Goal: Find specific page/section: Find specific page/section

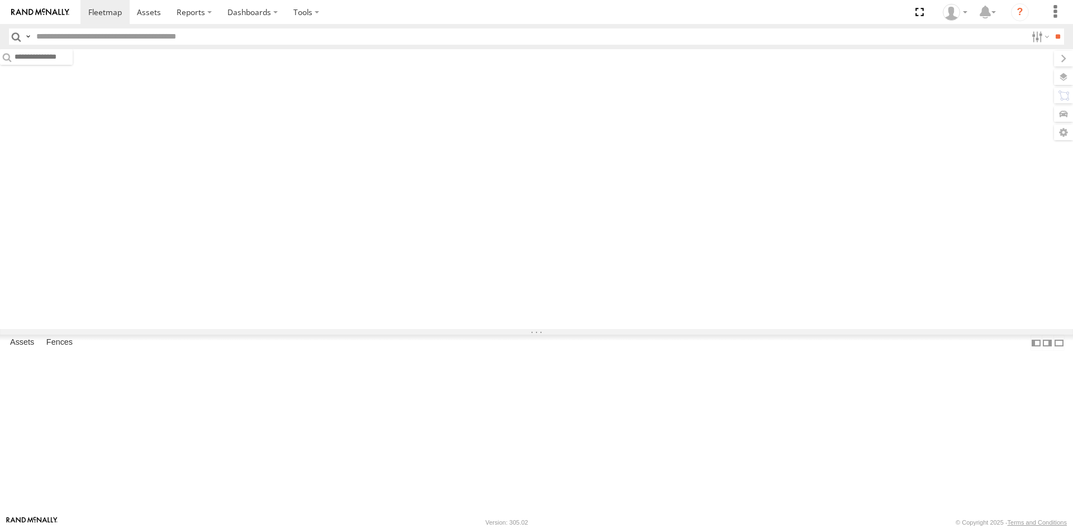
click at [107, 42] on input "text" at bounding box center [529, 36] width 995 height 16
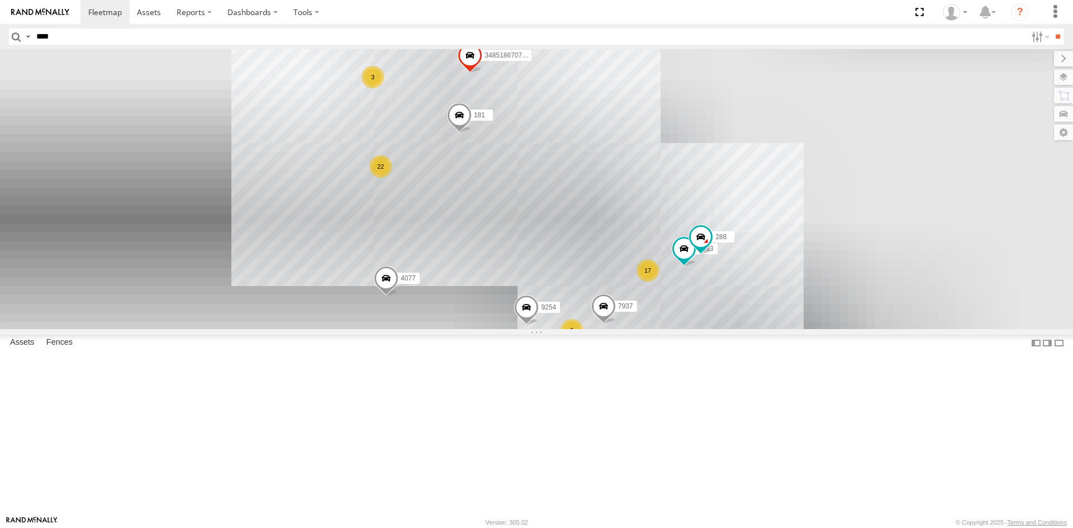
type input "****"
click at [1051, 28] on input "**" at bounding box center [1057, 36] width 13 height 16
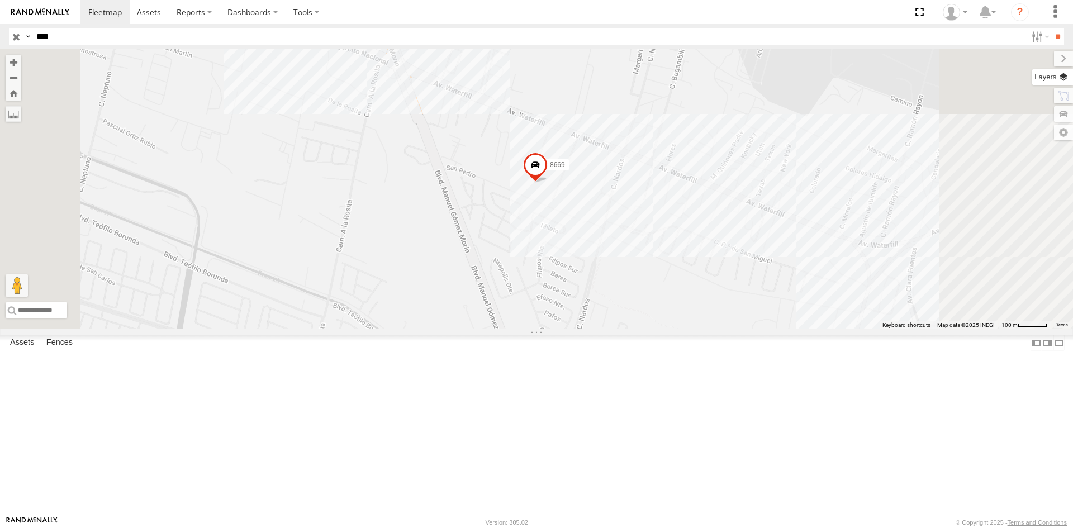
click at [1071, 79] on label at bounding box center [1052, 77] width 41 height 16
click at [0, 0] on span "Basemaps" at bounding box center [0, 0] width 0 height 0
click at [0, 0] on span "Satellite + Roadmap" at bounding box center [0, 0] width 0 height 0
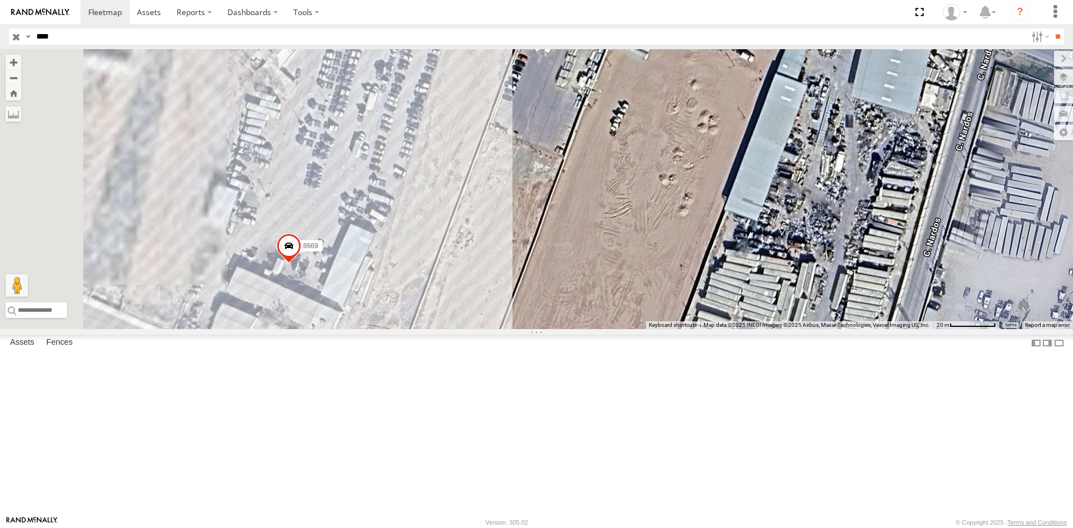
drag, startPoint x: 537, startPoint y: 326, endPoint x: 744, endPoint y: 336, distance: 207.5
click at [744, 329] on div "8669" at bounding box center [536, 189] width 1073 height 280
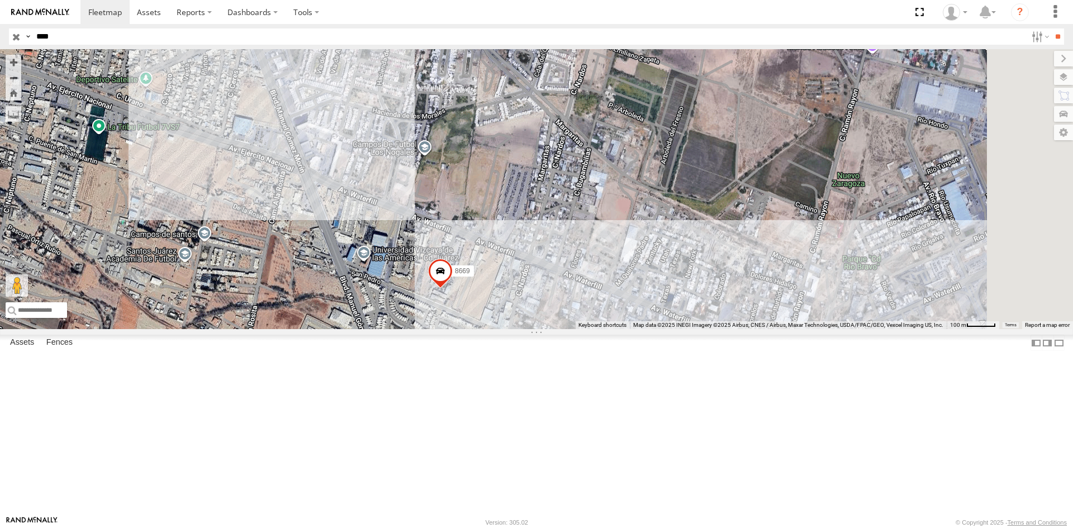
drag, startPoint x: 567, startPoint y: 199, endPoint x: 481, endPoint y: 300, distance: 132.8
click at [481, 300] on div "8669" at bounding box center [536, 189] width 1073 height 280
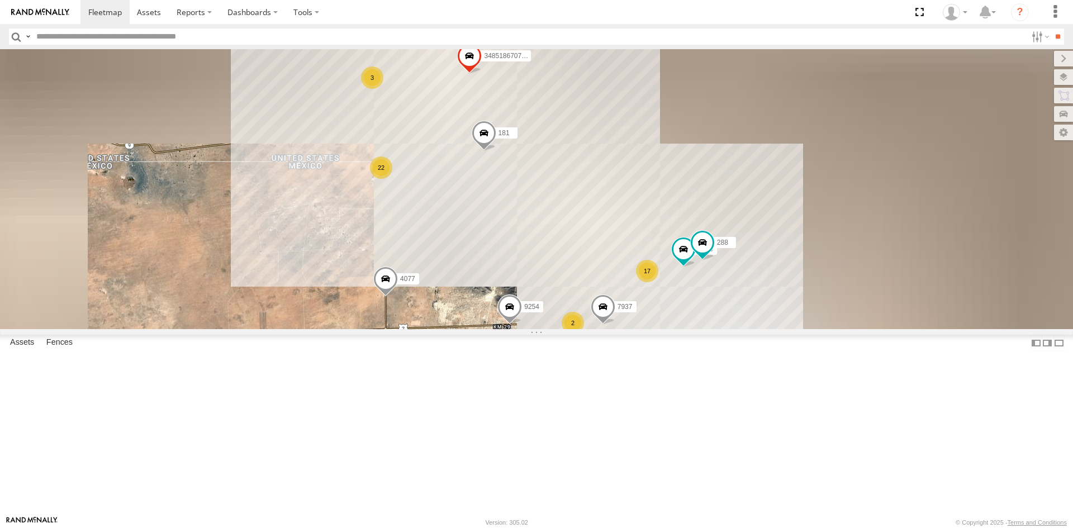
click at [155, 41] on input "text" at bounding box center [529, 36] width 995 height 16
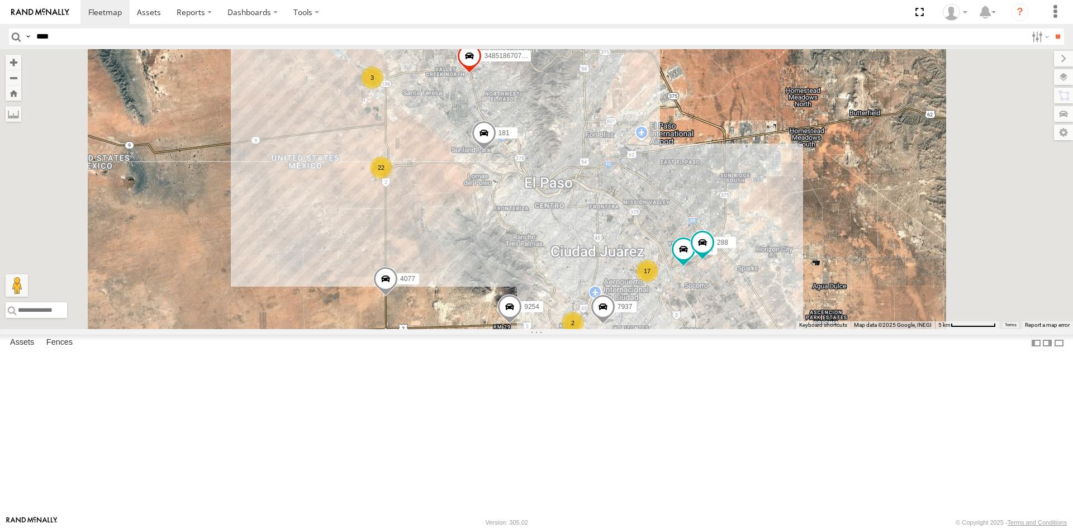
type input "****"
click at [1051, 28] on input "**" at bounding box center [1057, 36] width 13 height 16
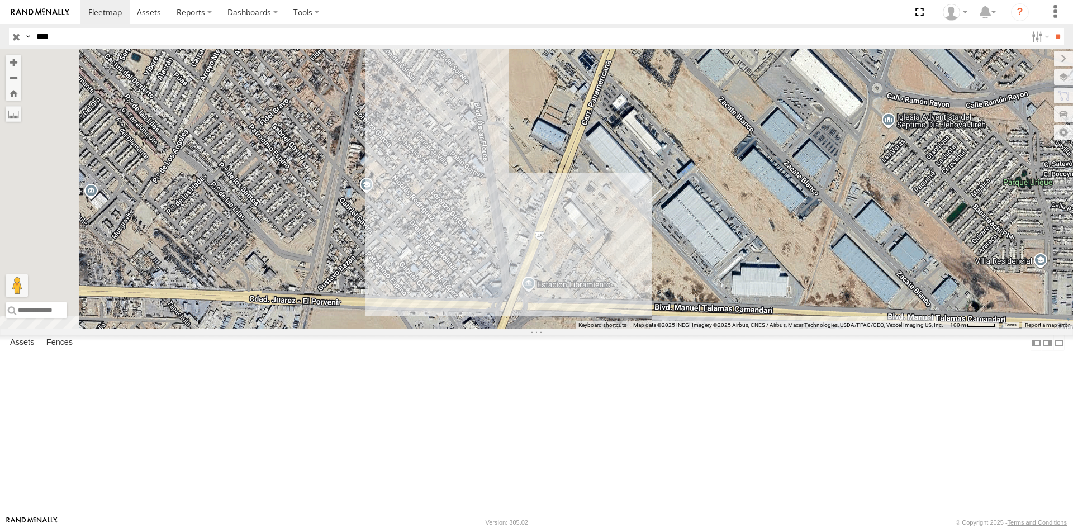
drag, startPoint x: 647, startPoint y: 222, endPoint x: 629, endPoint y: 349, distance: 127.5
click at [660, 329] on div "3509" at bounding box center [536, 189] width 1073 height 280
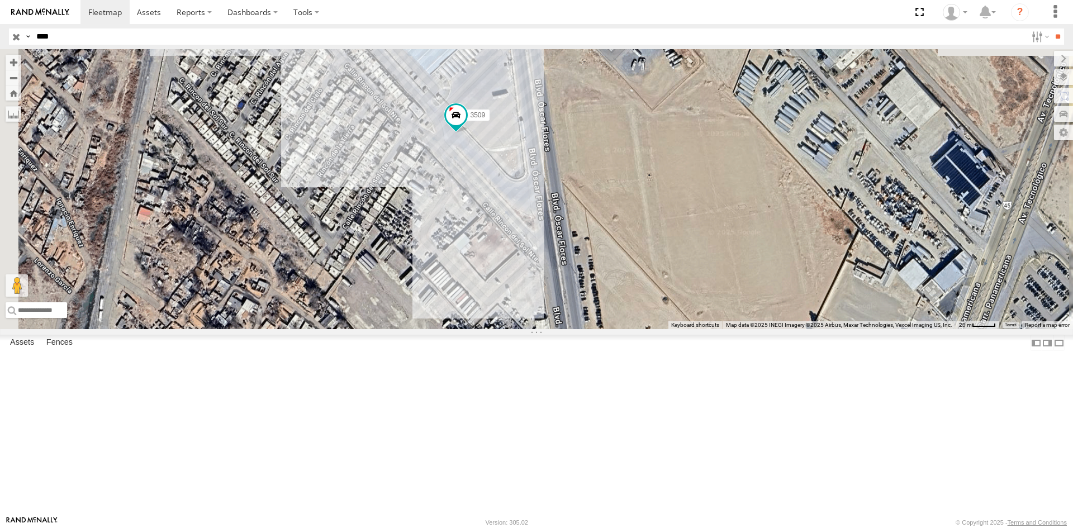
drag, startPoint x: 603, startPoint y: 189, endPoint x: 617, endPoint y: 425, distance: 235.6
click at [617, 329] on div "3509" at bounding box center [536, 189] width 1073 height 280
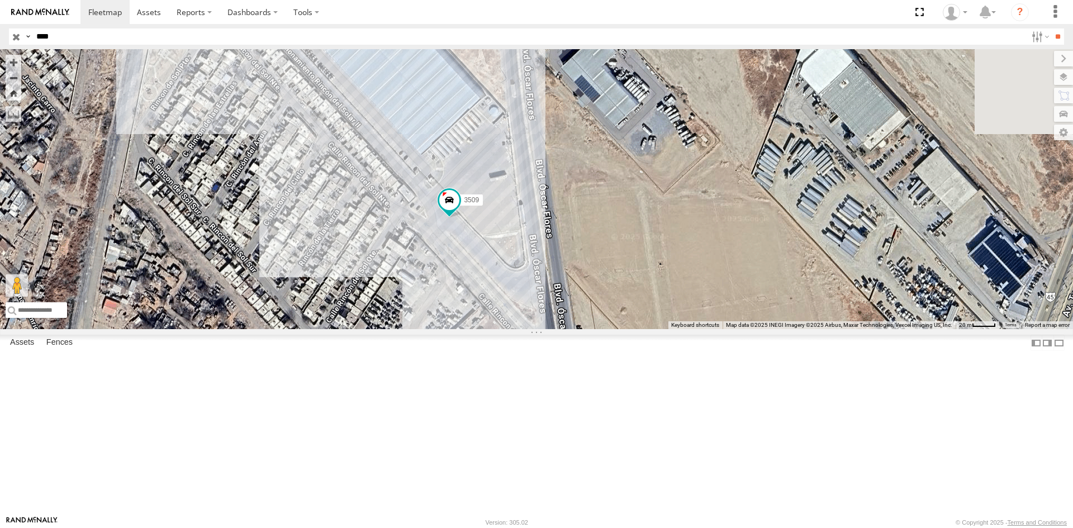
drag, startPoint x: 629, startPoint y: 233, endPoint x: 631, endPoint y: 322, distance: 89.4
click at [631, 322] on div "3509" at bounding box center [536, 189] width 1073 height 280
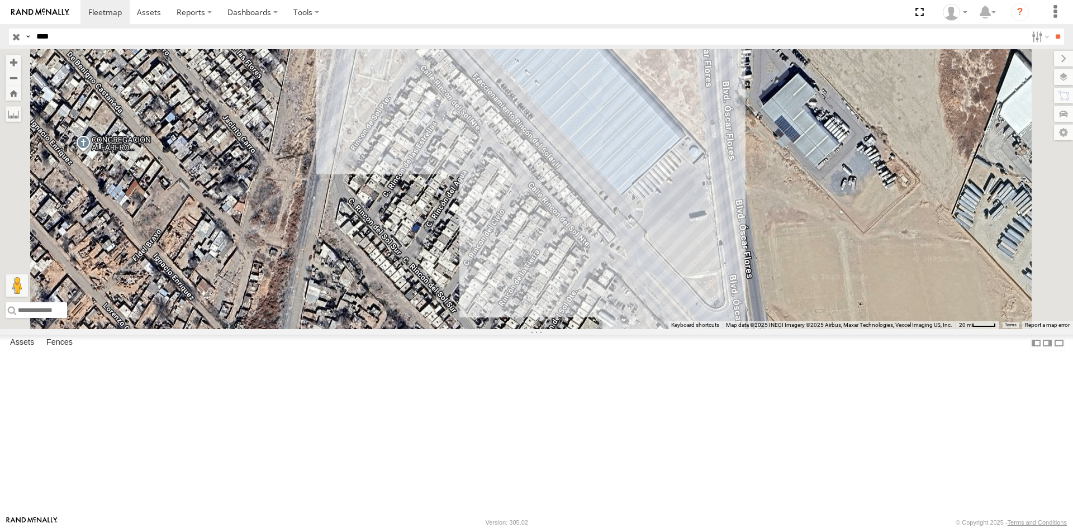
drag, startPoint x: 548, startPoint y: 42, endPoint x: 540, endPoint y: 278, distance: 235.4
click at [540, 278] on body at bounding box center [536, 264] width 1073 height 528
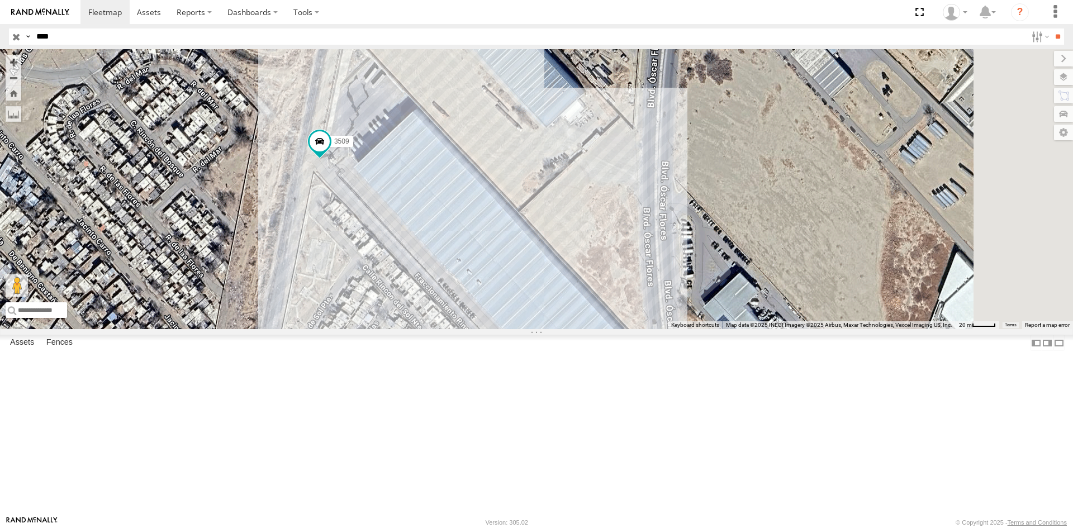
drag, startPoint x: 528, startPoint y: 187, endPoint x: 443, endPoint y: 379, distance: 209.9
click at [455, 329] on div "3509" at bounding box center [536, 189] width 1073 height 280
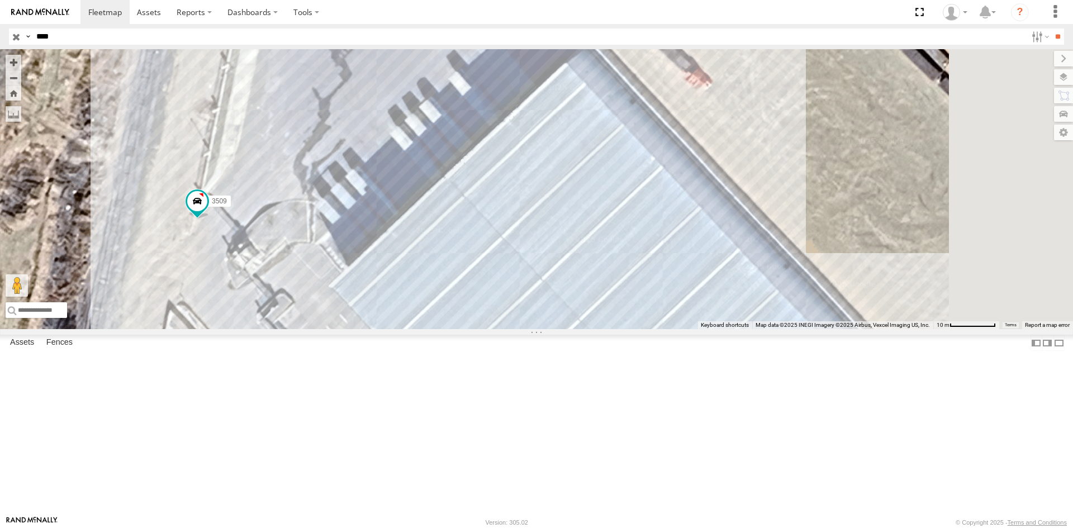
drag, startPoint x: 465, startPoint y: 184, endPoint x: 401, endPoint y: 347, distance: 175.0
click at [401, 329] on div "3509" at bounding box center [536, 189] width 1073 height 280
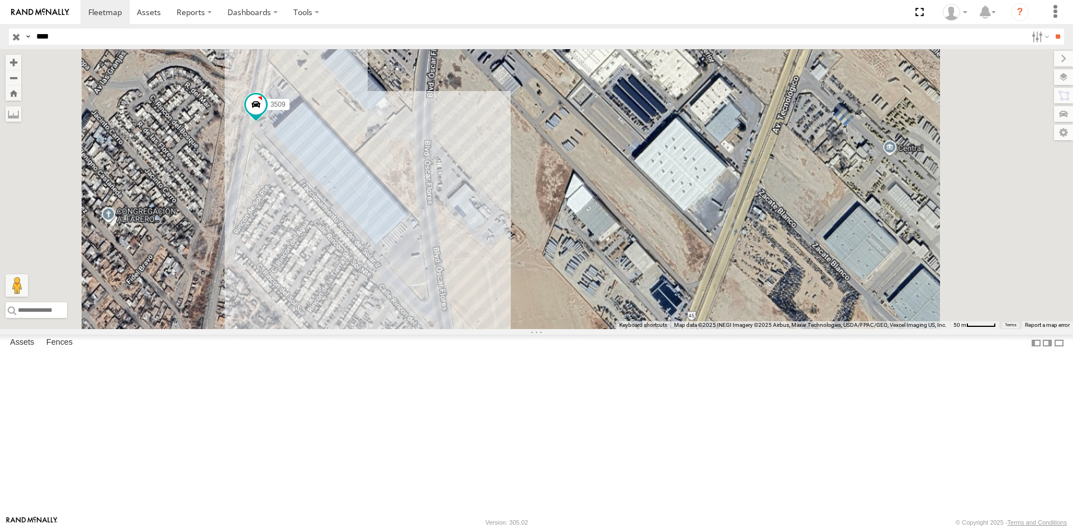
drag, startPoint x: 423, startPoint y: 314, endPoint x: 413, endPoint y: 208, distance: 106.6
click at [413, 208] on div "3509" at bounding box center [536, 189] width 1073 height 280
